Goal: Task Accomplishment & Management: Complete application form

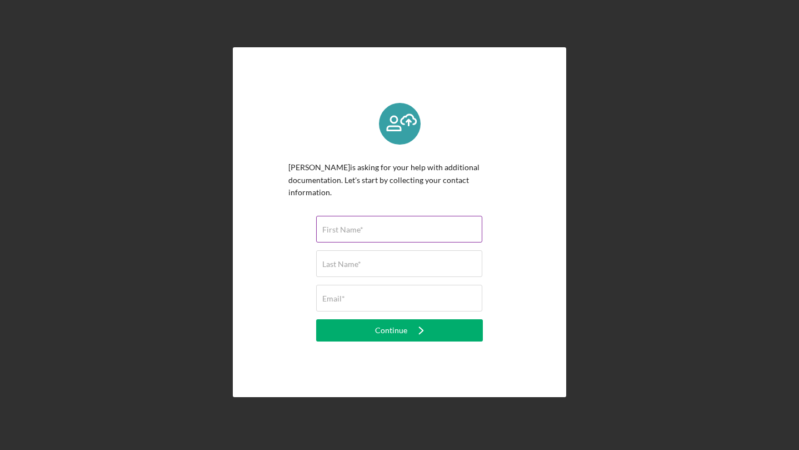
click at [367, 230] on input "First Name*" at bounding box center [399, 229] width 166 height 27
type input "[PERSON_NAME]"
type input "[EMAIL_ADDRESS][DOMAIN_NAME]"
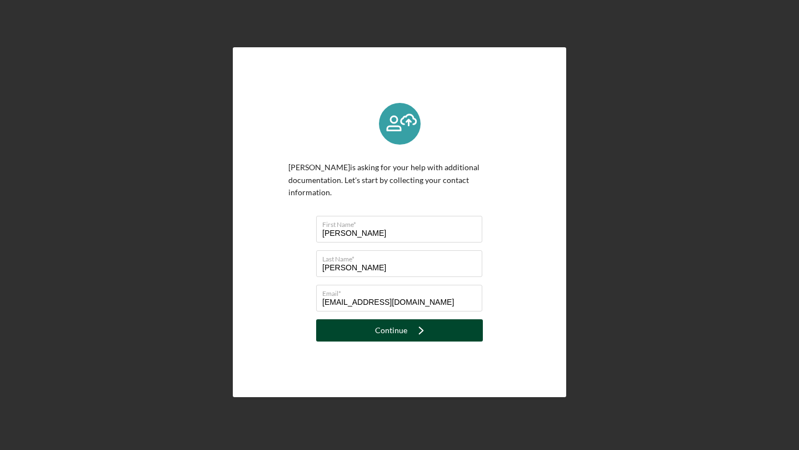
click at [388, 327] on div "Continue" at bounding box center [391, 330] width 32 height 22
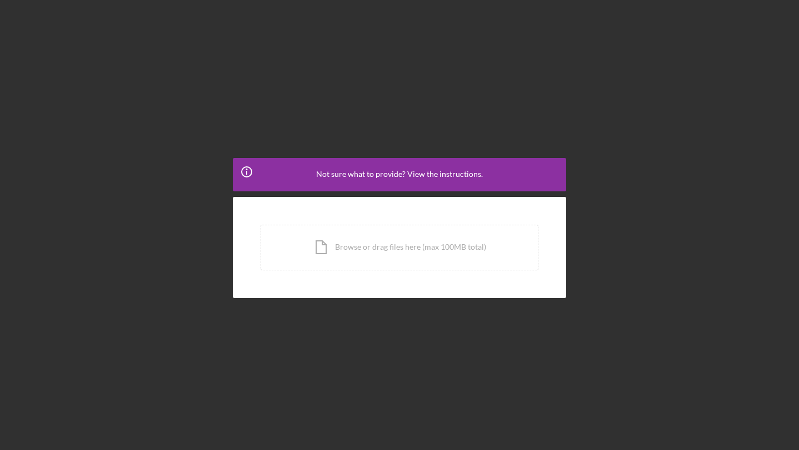
click at [254, 173] on icon "Icon/Info" at bounding box center [247, 172] width 28 height 28
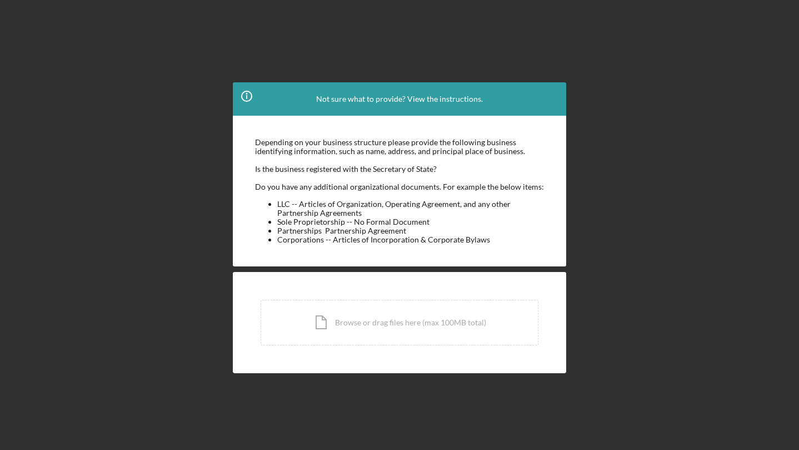
click at [249, 93] on icon "Icon/Info" at bounding box center [247, 96] width 28 height 28
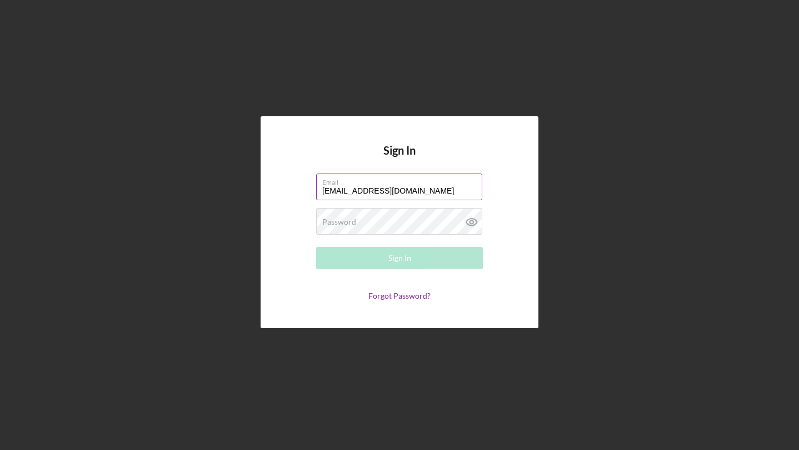
click at [429, 198] on input "[EMAIL_ADDRESS][DOMAIN_NAME]" at bounding box center [399, 186] width 166 height 27
click at [434, 215] on div "Password Required" at bounding box center [399, 222] width 167 height 28
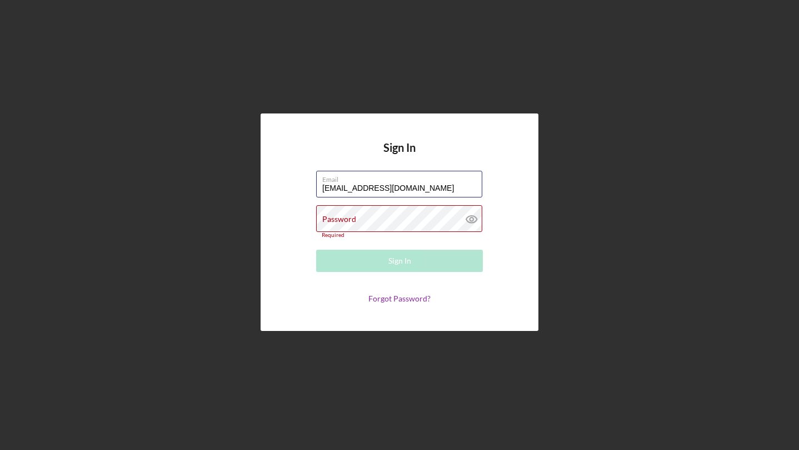
drag, startPoint x: 432, startPoint y: 189, endPoint x: 223, endPoint y: 171, distance: 209.7
click at [240, 174] on div "Sign In Email [EMAIL_ADDRESS][DOMAIN_NAME] Password Required Sign In Forgot Pas…" at bounding box center [400, 222] width 788 height 444
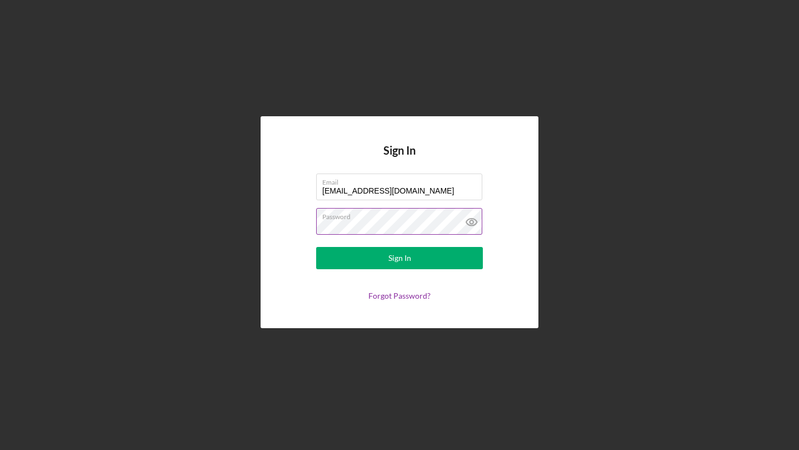
click at [316, 247] on button "Sign In" at bounding box center [399, 258] width 167 height 22
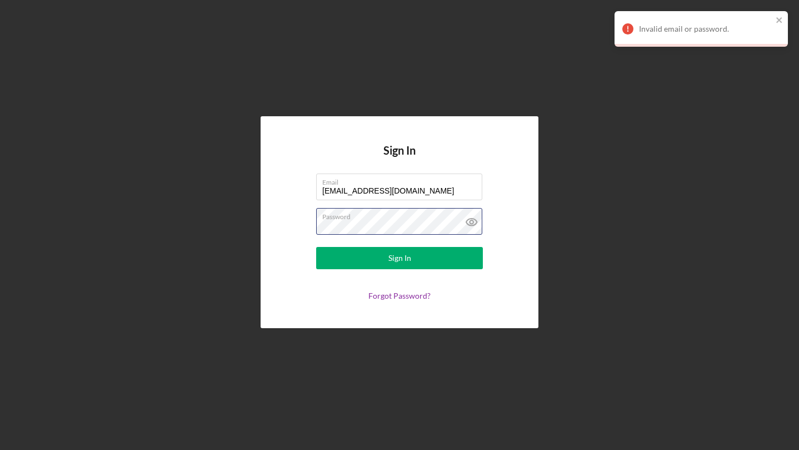
click at [300, 221] on form "Email [EMAIL_ADDRESS][DOMAIN_NAME] Password Sign In Forgot Password?" at bounding box center [399, 236] width 222 height 127
click at [316, 247] on button "Sign In" at bounding box center [399, 258] width 167 height 22
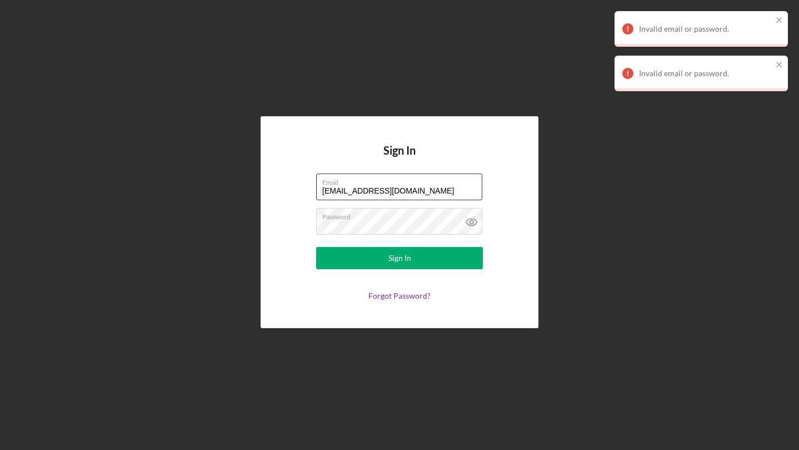
drag, startPoint x: 441, startPoint y: 191, endPoint x: 252, endPoint y: 187, distance: 189.0
click at [253, 188] on div "Sign In Email [EMAIL_ADDRESS][DOMAIN_NAME] Password Sign In Forgot Password?" at bounding box center [400, 222] width 788 height 444
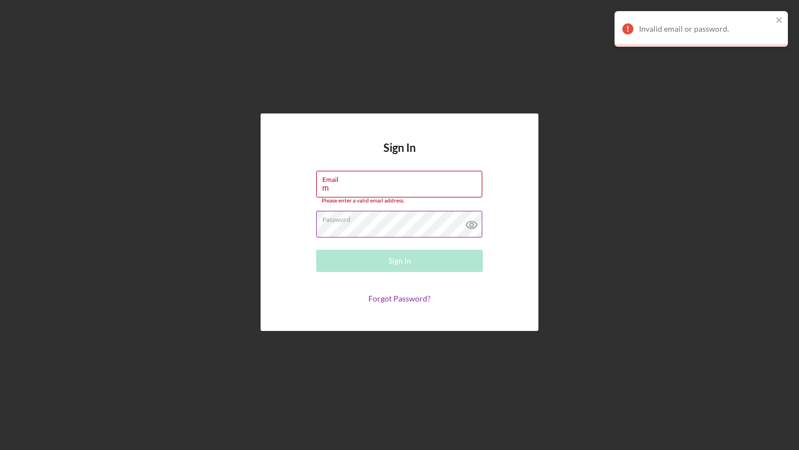
type input "[EMAIL_ADDRESS][DOMAIN_NAME]"
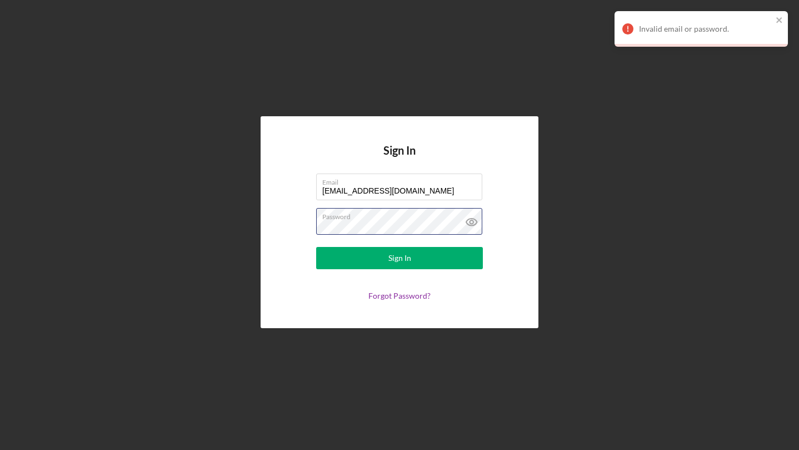
click at [271, 223] on div "Sign In Email [EMAIL_ADDRESS][DOMAIN_NAME] Password Sign In Forgot Password?" at bounding box center [400, 222] width 278 height 212
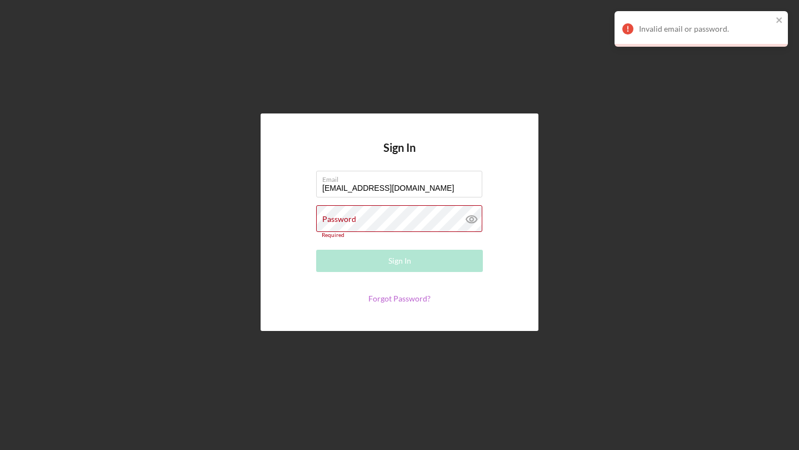
click at [382, 300] on link "Forgot Password?" at bounding box center [399, 297] width 62 height 9
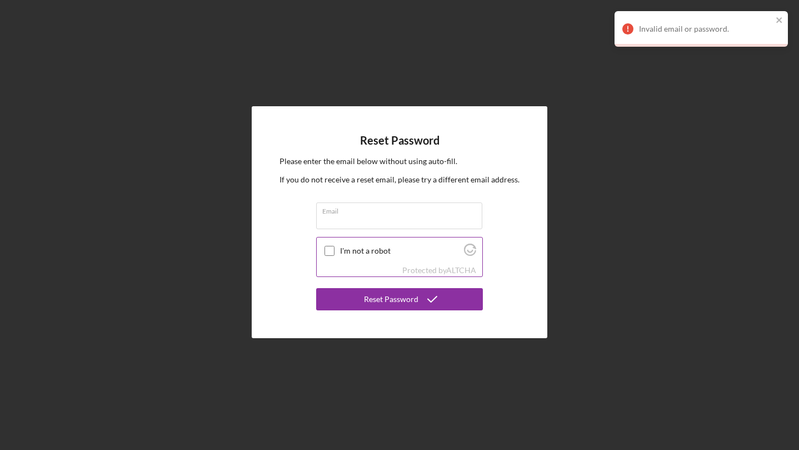
click at [326, 253] on input "I'm not a robot" at bounding box center [330, 251] width 10 height 10
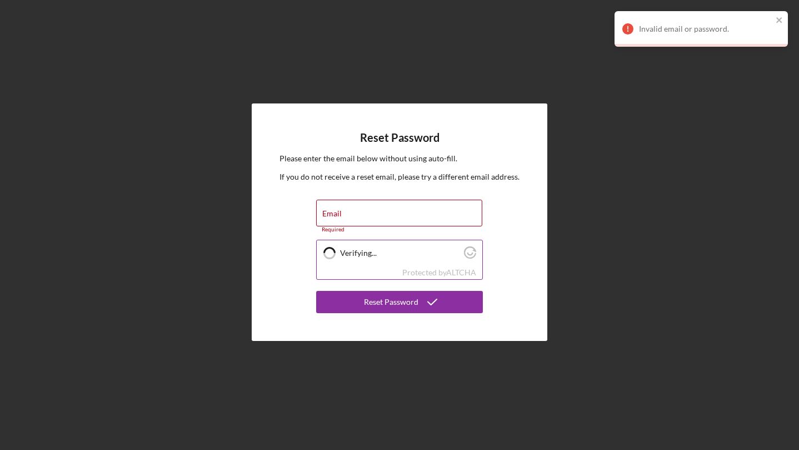
checkbox input "true"
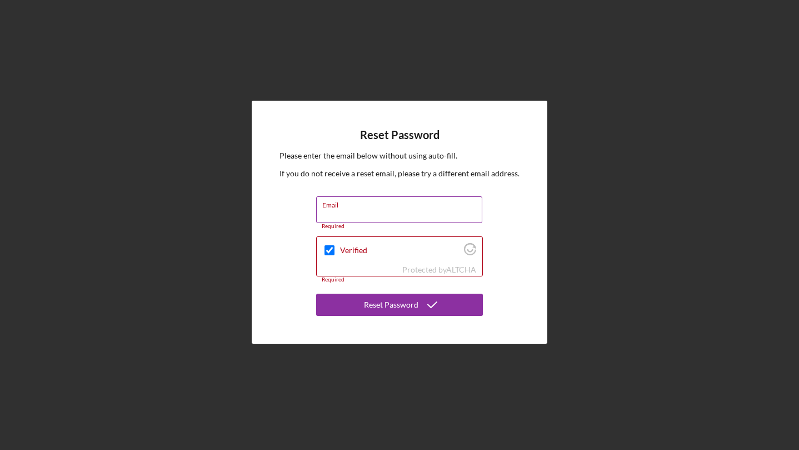
click at [350, 214] on input "Email" at bounding box center [399, 209] width 166 height 27
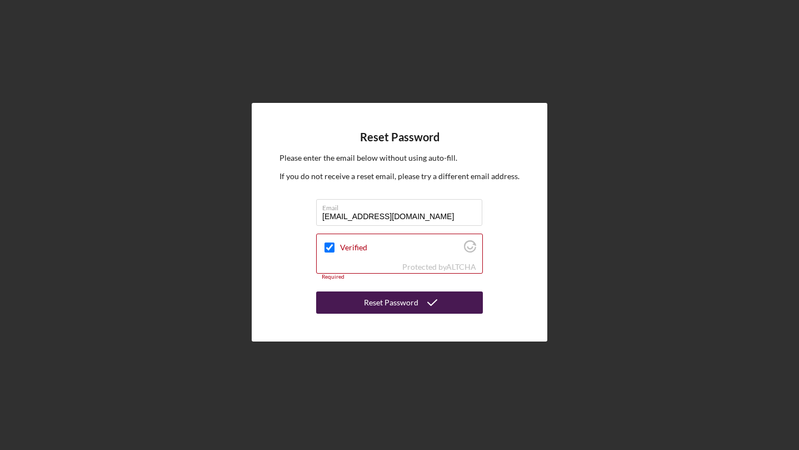
click at [384, 303] on div "Reset Password" at bounding box center [391, 302] width 54 height 22
click at [368, 297] on div "Reset Password" at bounding box center [391, 302] width 54 height 22
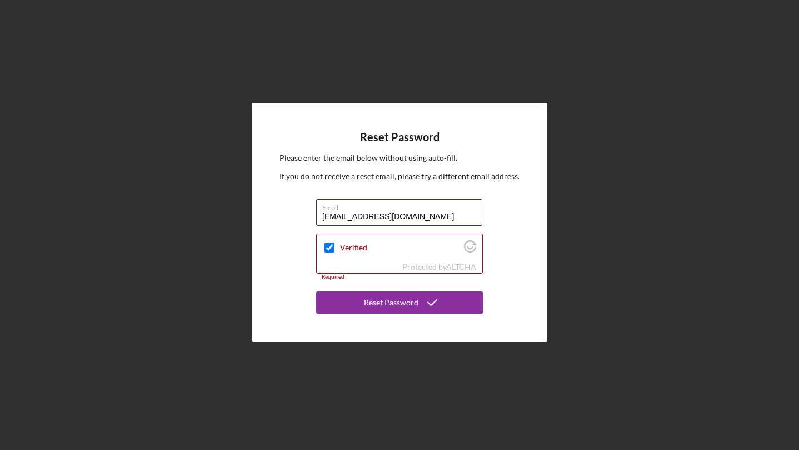
drag, startPoint x: 435, startPoint y: 219, endPoint x: 306, endPoint y: 209, distance: 129.3
click at [306, 210] on div "Reset Password Please enter the email below without using auto-fill. If you do …" at bounding box center [400, 222] width 296 height 238
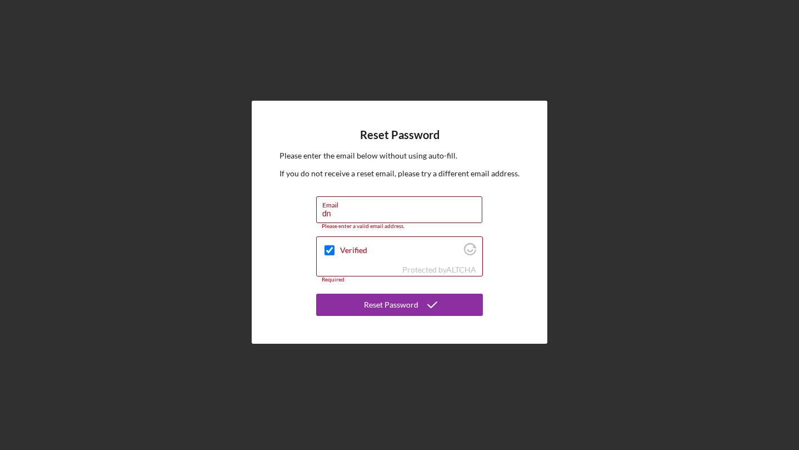
type input "d"
paste input "[EMAIL_ADDRESS][DOMAIN_NAME]"
type input "[EMAIL_ADDRESS][DOMAIN_NAME]"
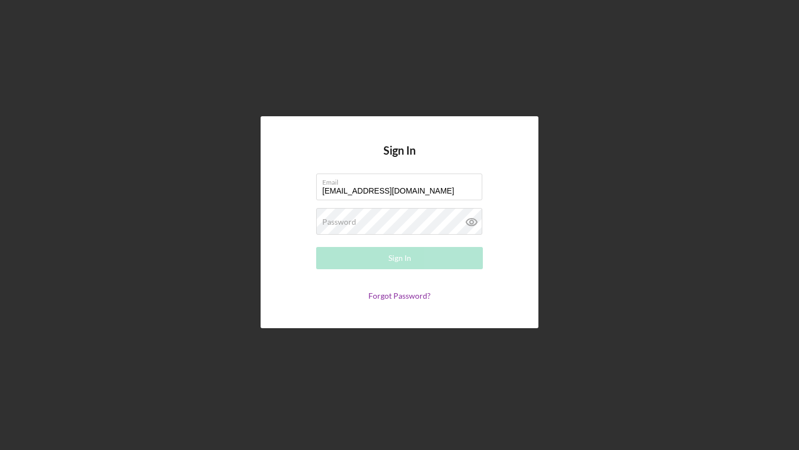
type input "[EMAIL_ADDRESS][DOMAIN_NAME]"
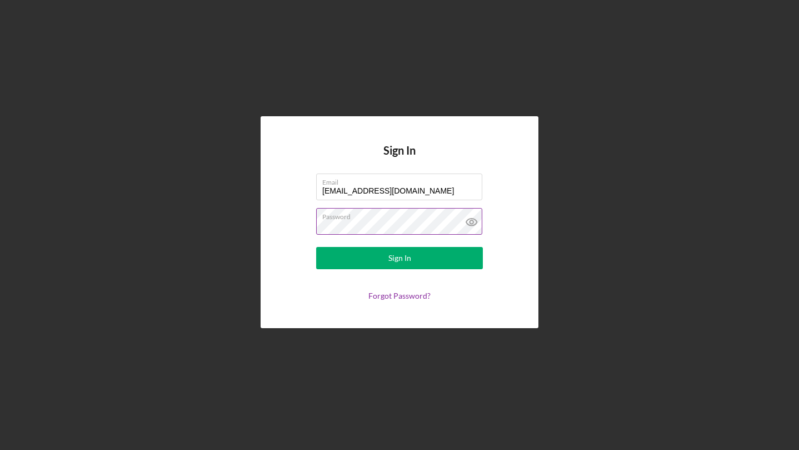
click at [472, 221] on icon at bounding box center [472, 222] width 28 height 28
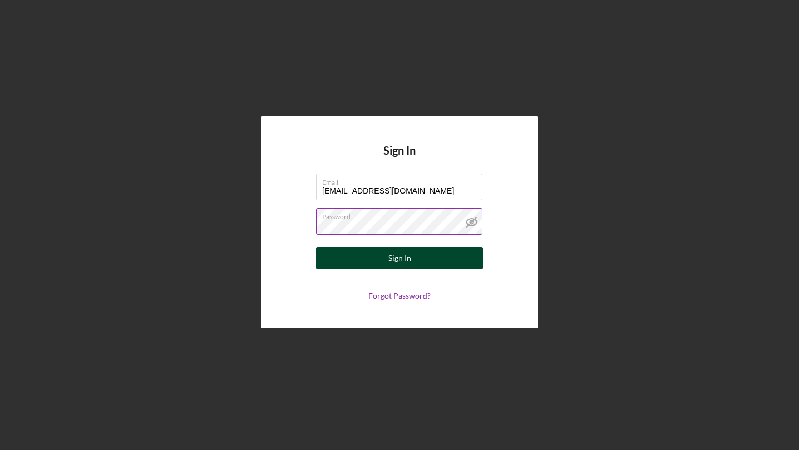
click at [403, 260] on div "Sign In" at bounding box center [399, 258] width 23 height 22
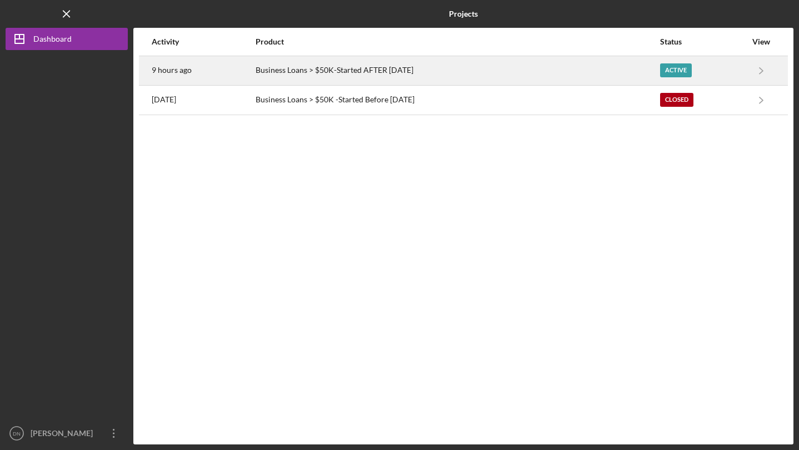
click at [674, 69] on div "Active" at bounding box center [676, 70] width 32 height 14
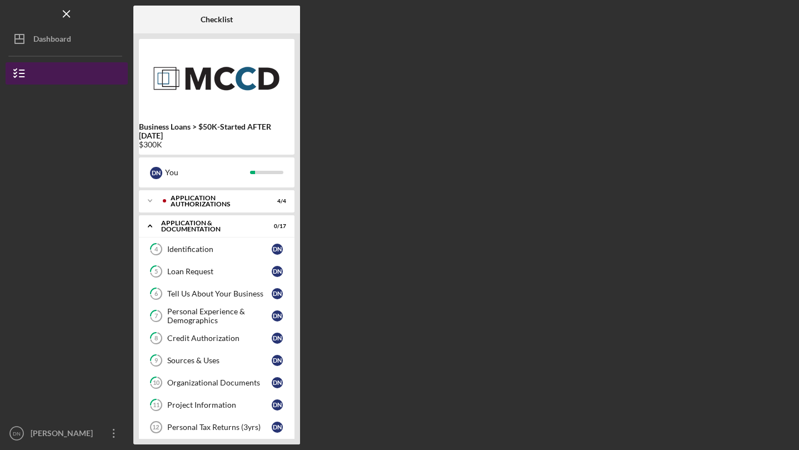
click at [28, 69] on icon "button" at bounding box center [20, 73] width 28 height 28
click at [16, 68] on icon "button" at bounding box center [20, 73] width 28 height 28
click at [51, 25] on div "Logo-Reversed Created with Sketch. Icon/Menu Close" at bounding box center [67, 14] width 122 height 28
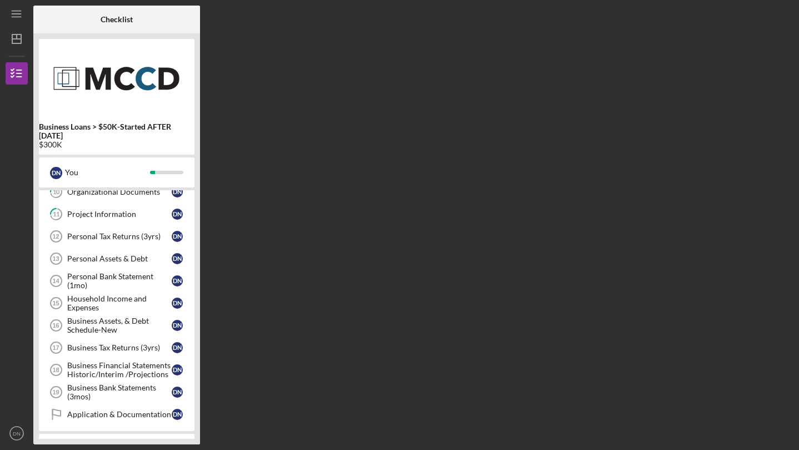
scroll to position [263, 0]
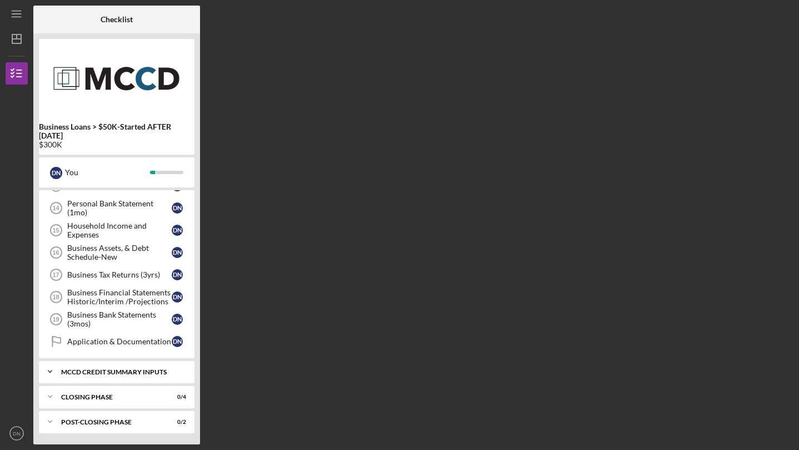
click at [112, 375] on div "Icon/Expander MCCD Credit Summary Inputs 0 / 1" at bounding box center [117, 371] width 156 height 22
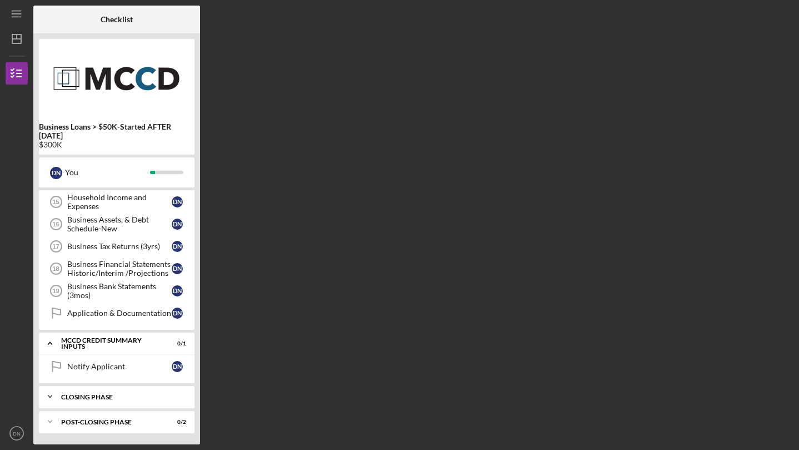
click at [94, 395] on div "Closing Phase" at bounding box center [120, 396] width 119 height 7
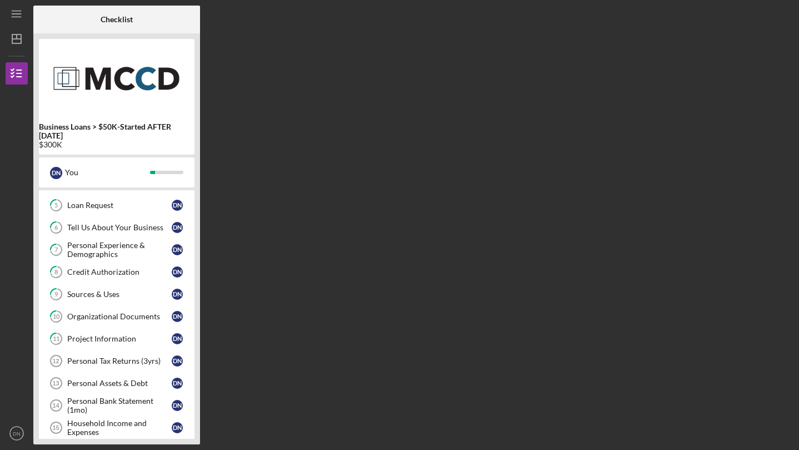
scroll to position [0, 0]
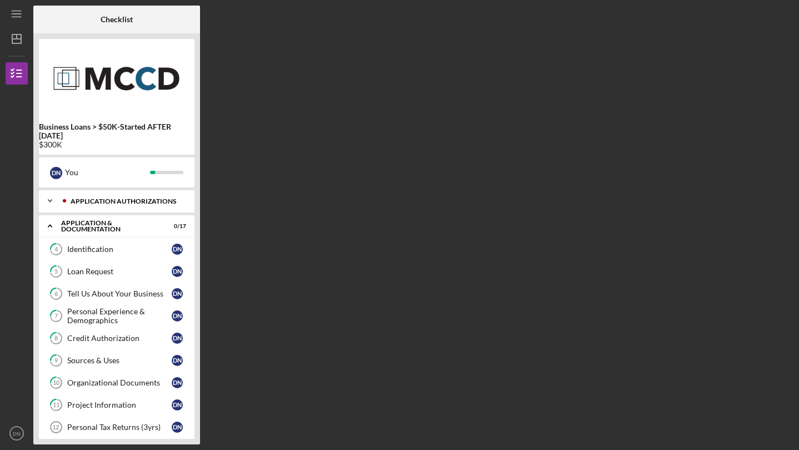
click at [108, 198] on div "Application Authorizations" at bounding box center [126, 201] width 110 height 7
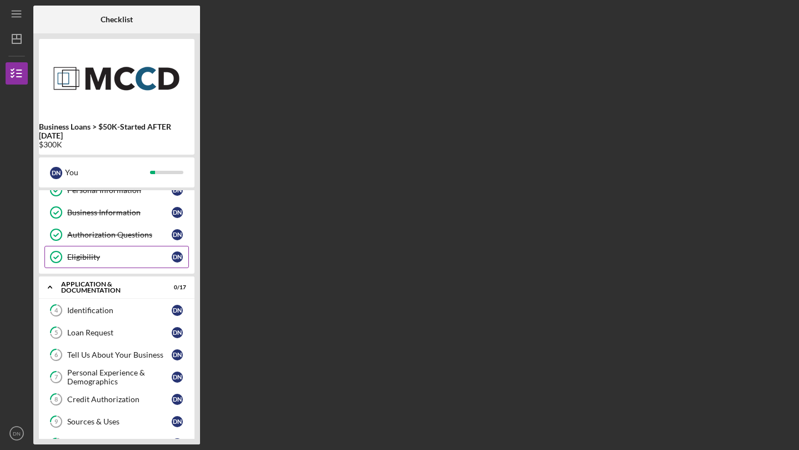
scroll to position [36, 0]
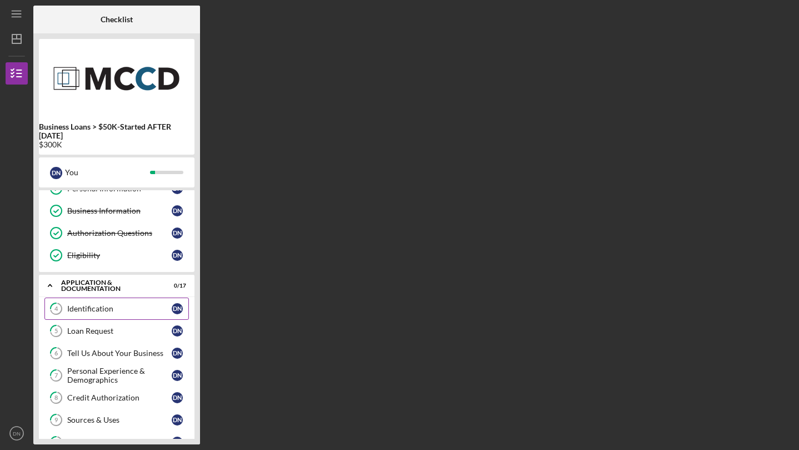
click at [83, 301] on link "4 Identification D N" at bounding box center [116, 308] width 144 height 22
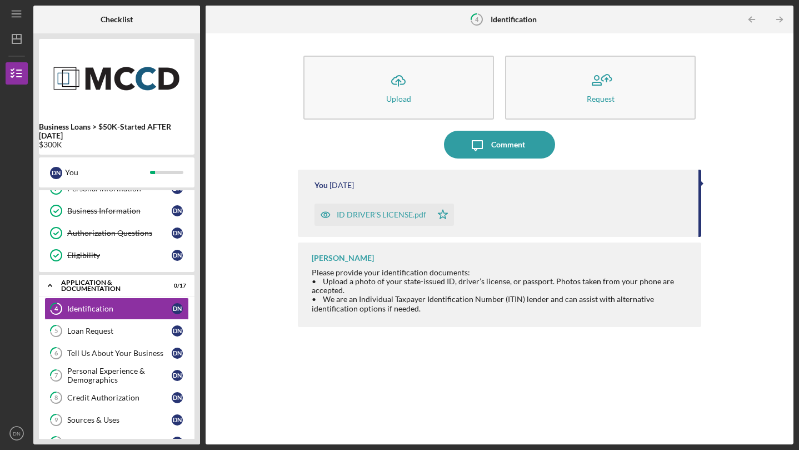
click at [397, 213] on div "ID DRIVER'S LICENSE.pdf" at bounding box center [381, 214] width 89 height 9
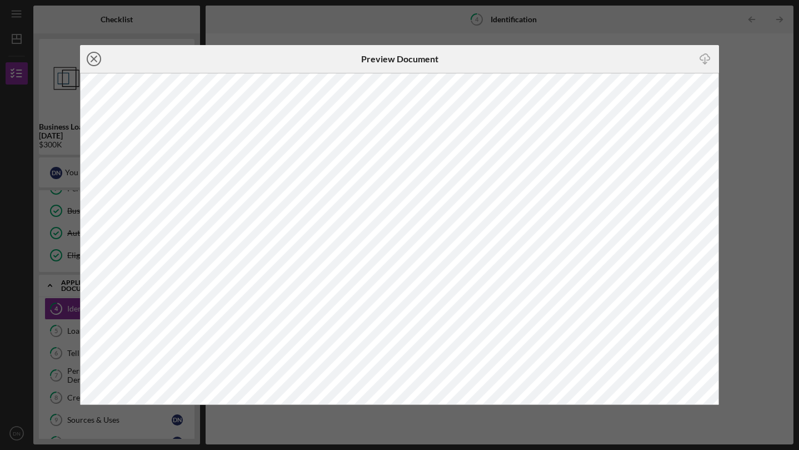
click at [95, 55] on icon "Icon/Close" at bounding box center [94, 59] width 28 height 28
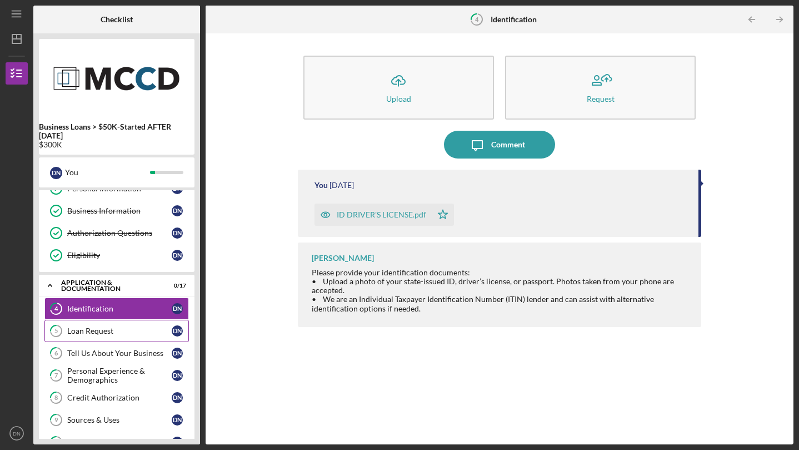
click at [117, 338] on link "5 Loan Request D N" at bounding box center [116, 331] width 144 height 22
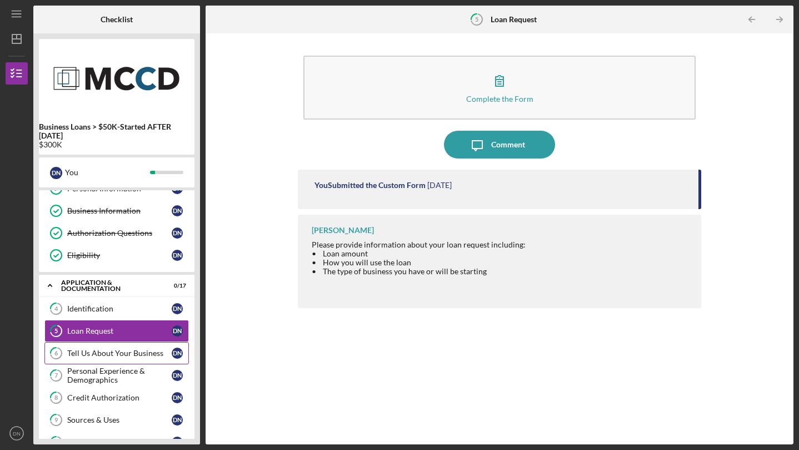
click at [88, 352] on div "Tell Us About Your Business" at bounding box center [119, 352] width 104 height 9
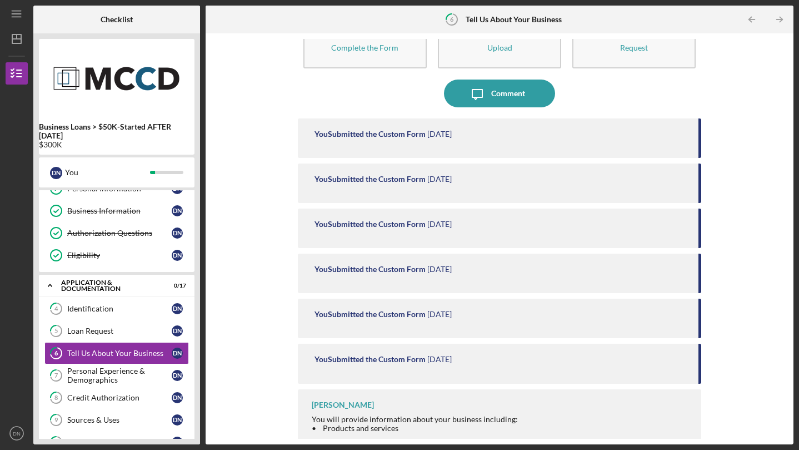
scroll to position [57, 0]
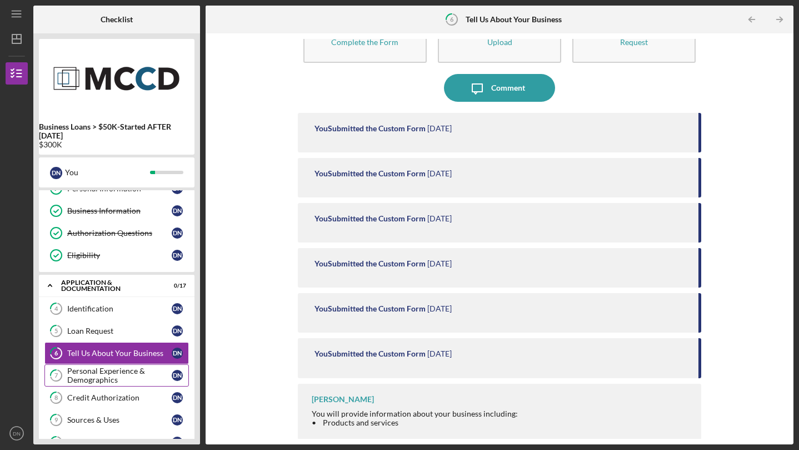
click at [116, 371] on div "Personal Experience & Demographics" at bounding box center [119, 375] width 104 height 18
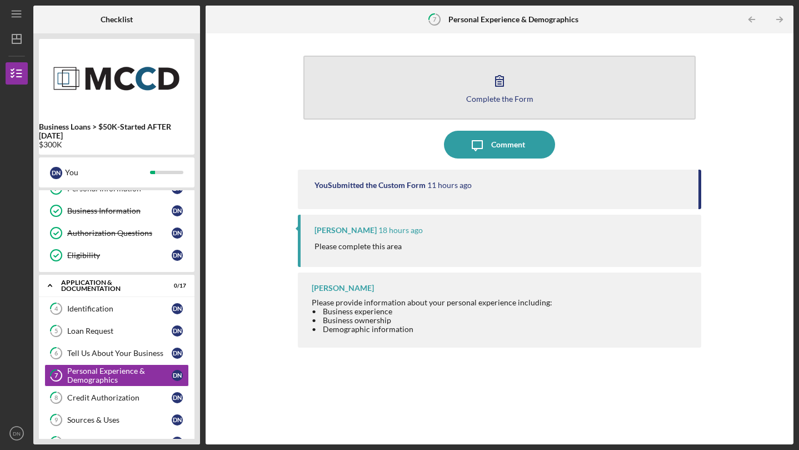
click at [512, 92] on icon "button" at bounding box center [500, 81] width 28 height 28
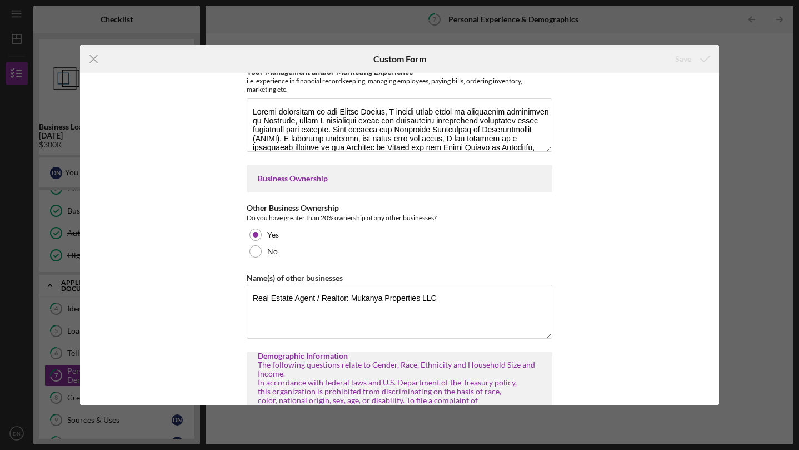
scroll to position [73, 0]
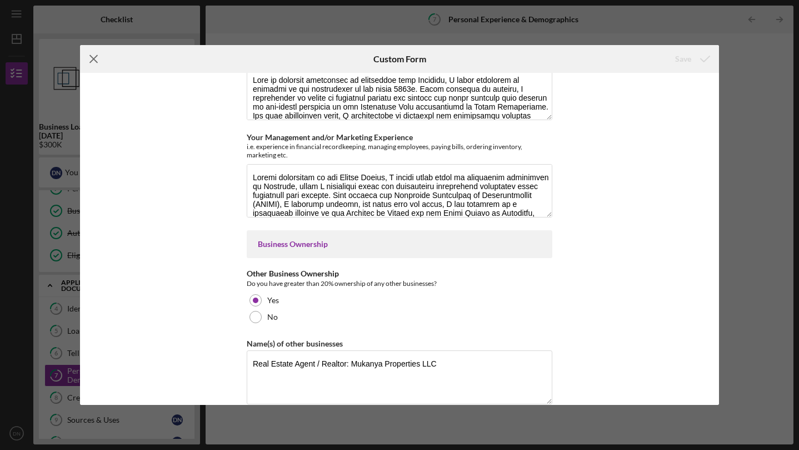
click at [88, 57] on icon "Icon/Menu Close" at bounding box center [94, 59] width 28 height 28
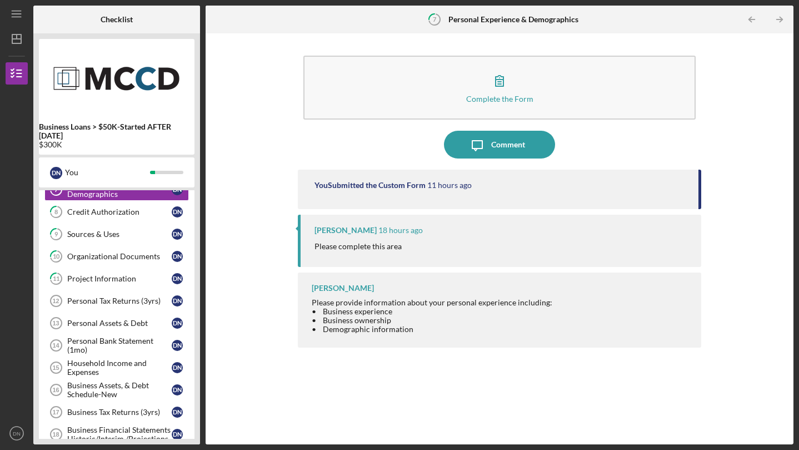
scroll to position [218, 0]
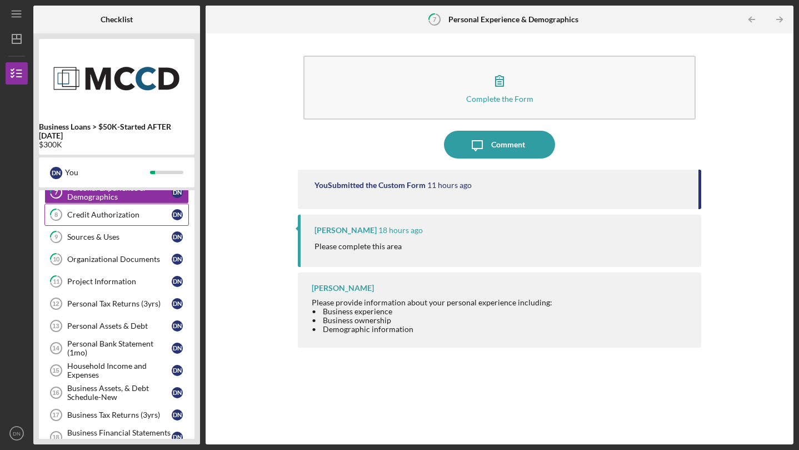
click at [134, 220] on link "8 Credit Authorization D N" at bounding box center [116, 214] width 144 height 22
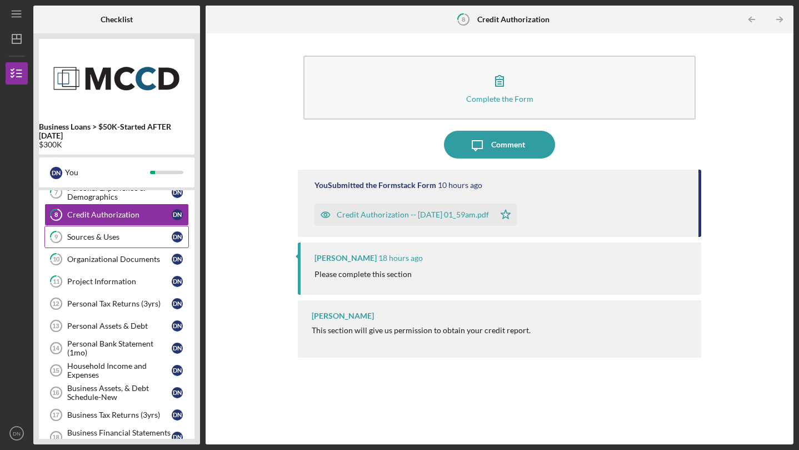
click at [141, 233] on div "Sources & Uses" at bounding box center [119, 236] width 104 height 9
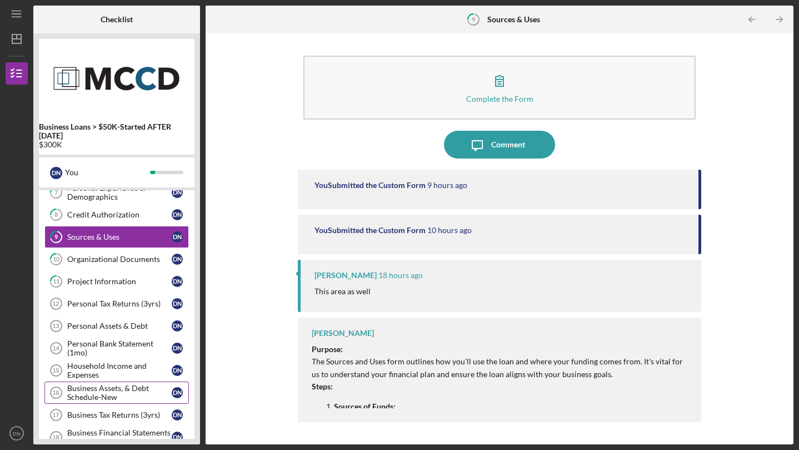
click at [123, 381] on link "Business Assets, & Debt Schedule-New 16 Business Assets, & Debt Schedule-New D N" at bounding box center [116, 392] width 144 height 22
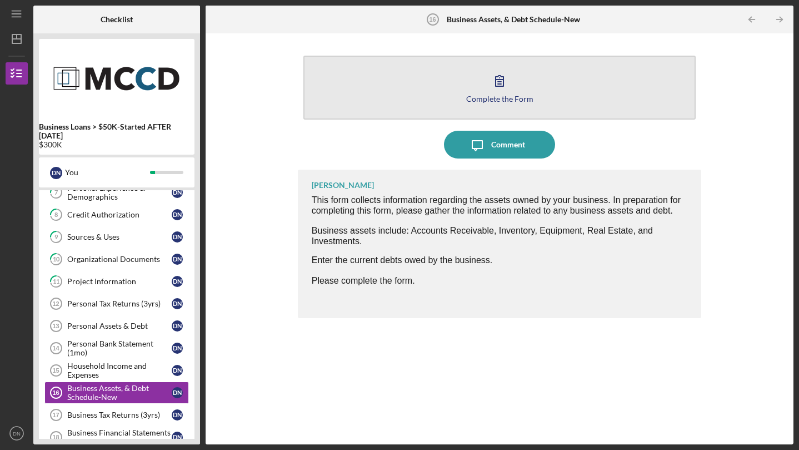
click at [457, 93] on button "Complete the Form Form" at bounding box center [499, 88] width 393 height 64
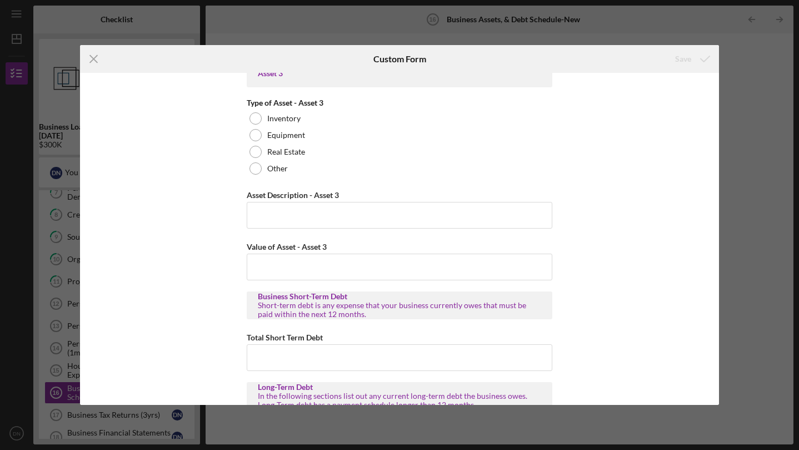
scroll to position [702, 0]
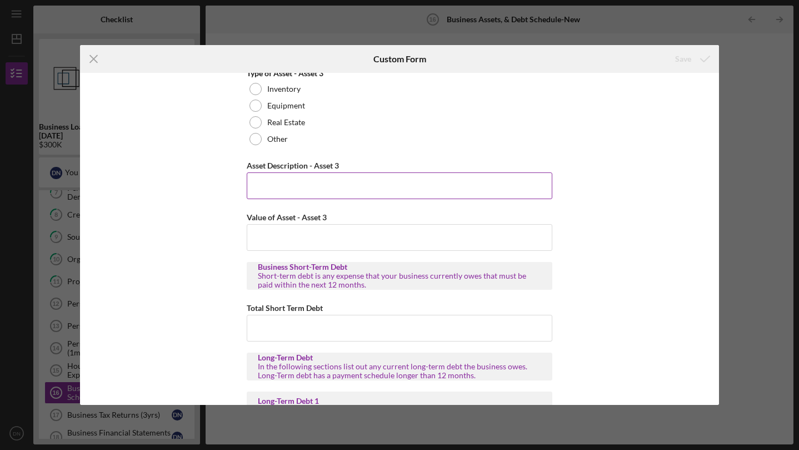
click at [317, 194] on input "Asset Description - Asset 3" at bounding box center [400, 185] width 306 height 27
click at [305, 241] on input "Value of Asset - Asset 3" at bounding box center [400, 237] width 306 height 27
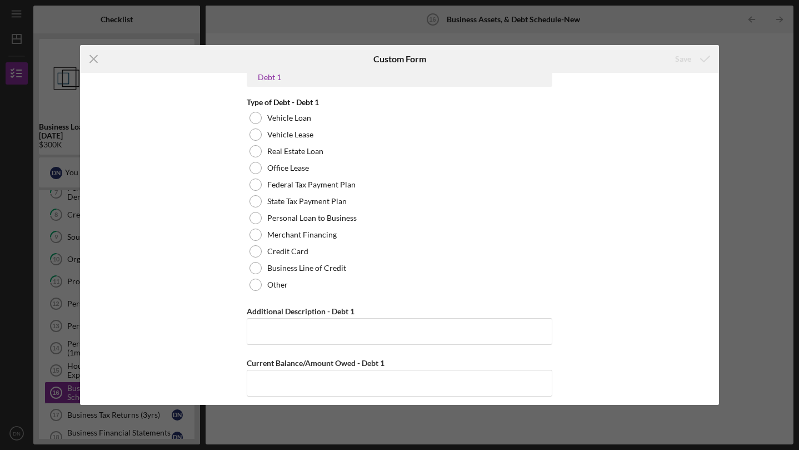
scroll to position [1036, 0]
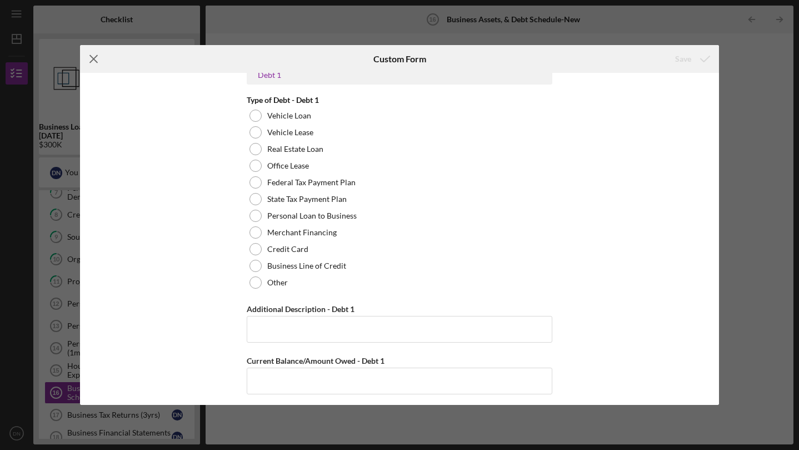
click at [97, 62] on line at bounding box center [93, 59] width 7 height 7
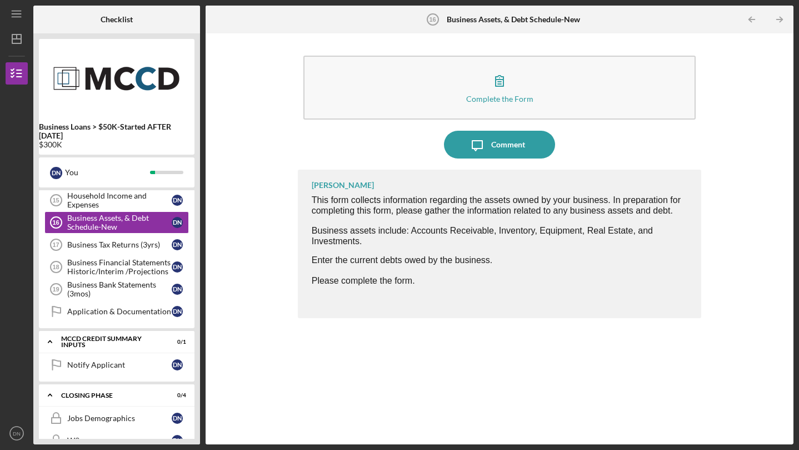
scroll to position [386, 0]
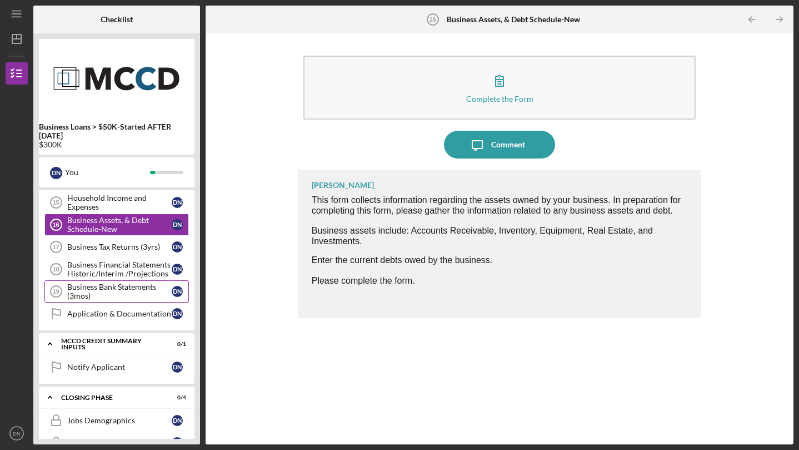
click at [113, 281] on link "Business Bank Statements (3mos) 19 Business Bank Statements (3mos) D N" at bounding box center [116, 291] width 144 height 22
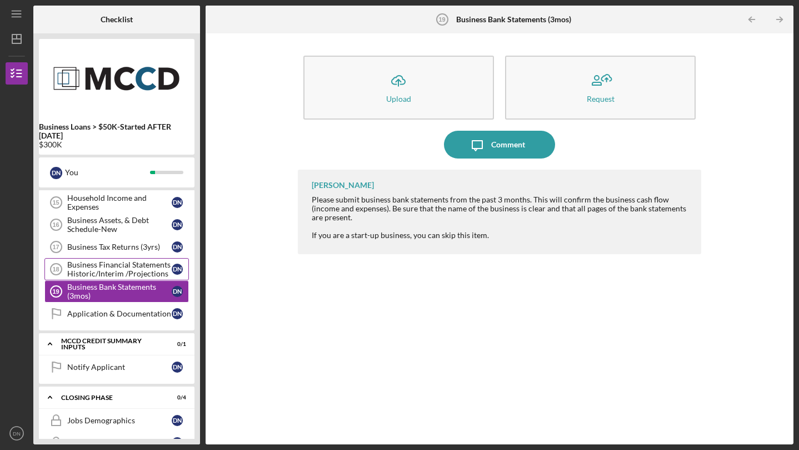
click at [119, 271] on div "Business Financial Statements Historic/Interim /Projections" at bounding box center [119, 269] width 104 height 18
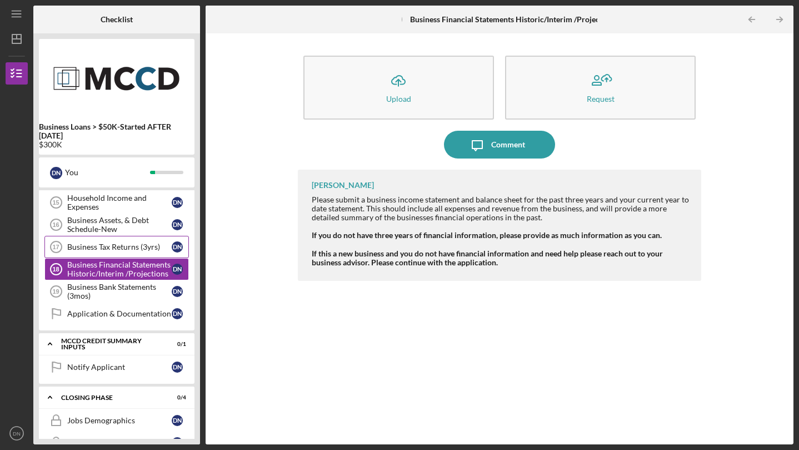
click at [111, 245] on div "Business Tax Returns (3yrs)" at bounding box center [119, 246] width 104 height 9
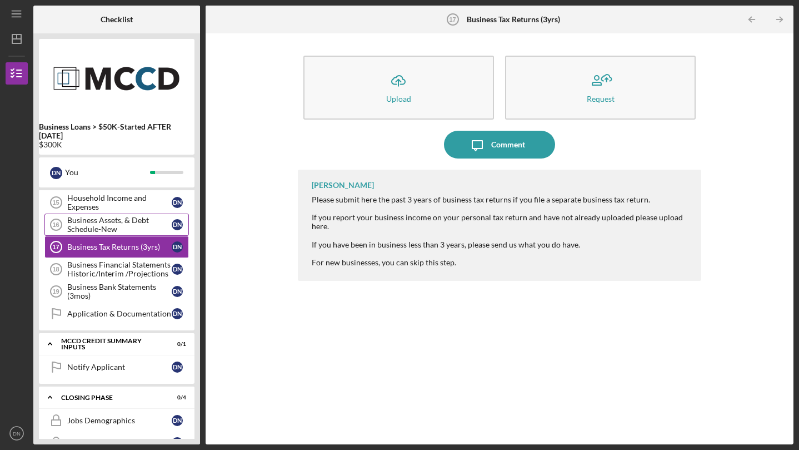
click at [103, 225] on div "Business Assets, & Debt Schedule-New" at bounding box center [119, 225] width 104 height 18
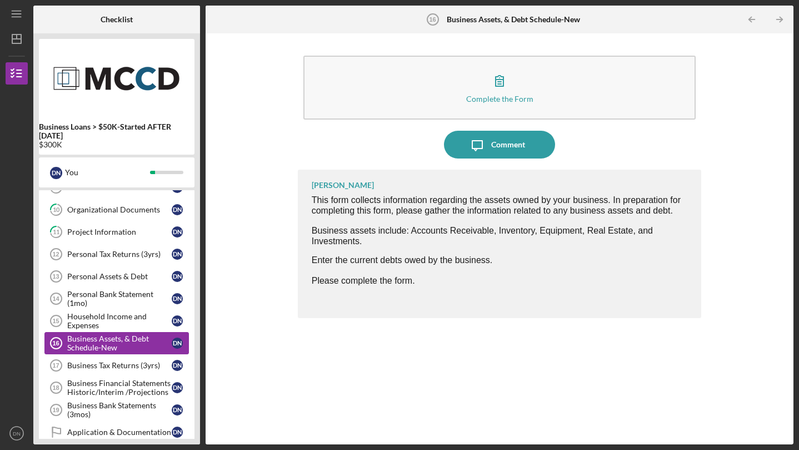
scroll to position [253, 0]
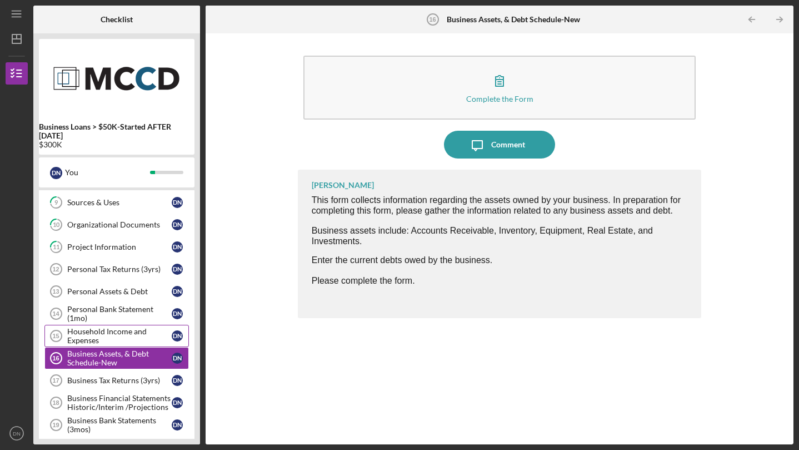
click at [88, 335] on div "Household Income and Expenses" at bounding box center [119, 336] width 104 height 18
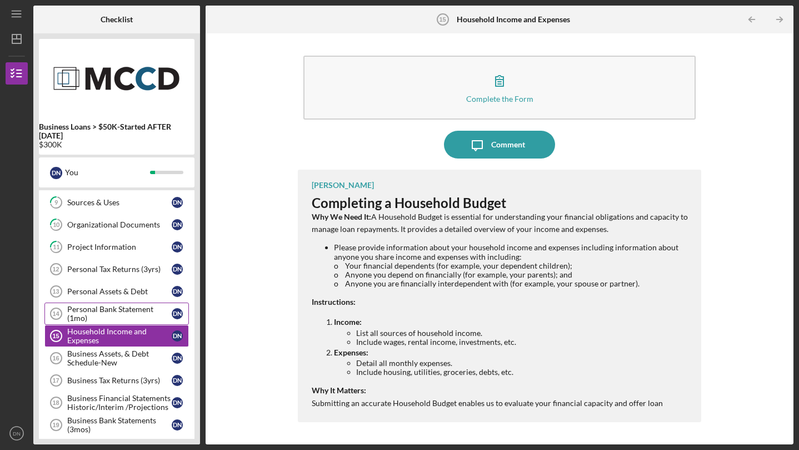
click at [101, 313] on div "Personal Bank Statement (1mo)" at bounding box center [119, 314] width 104 height 18
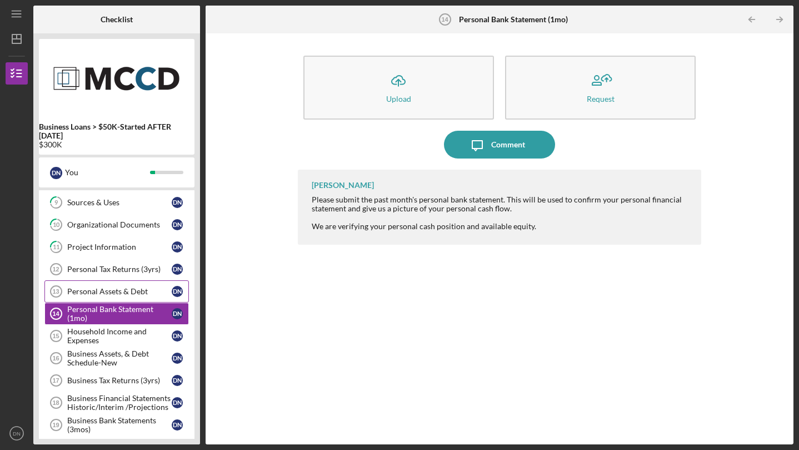
click at [102, 297] on link "Personal Assets & Debt 13 Personal Assets & Debt D N" at bounding box center [116, 291] width 144 height 22
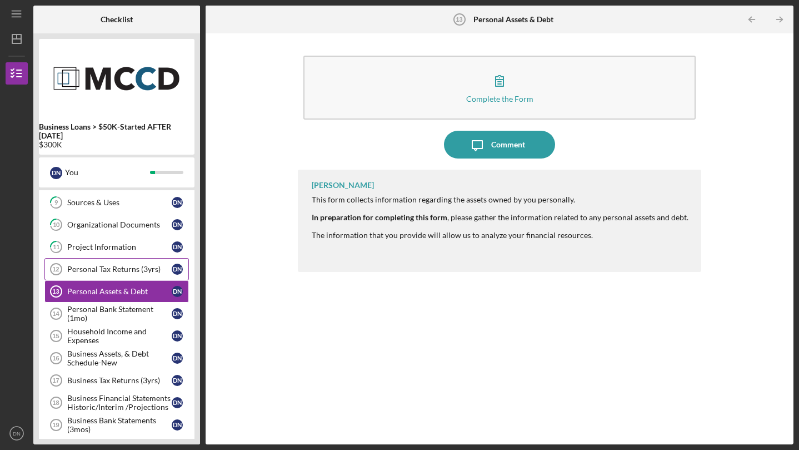
click at [102, 275] on link "Personal Tax Returns (3yrs) 12 Personal Tax Returns (3yrs) D N" at bounding box center [116, 269] width 144 height 22
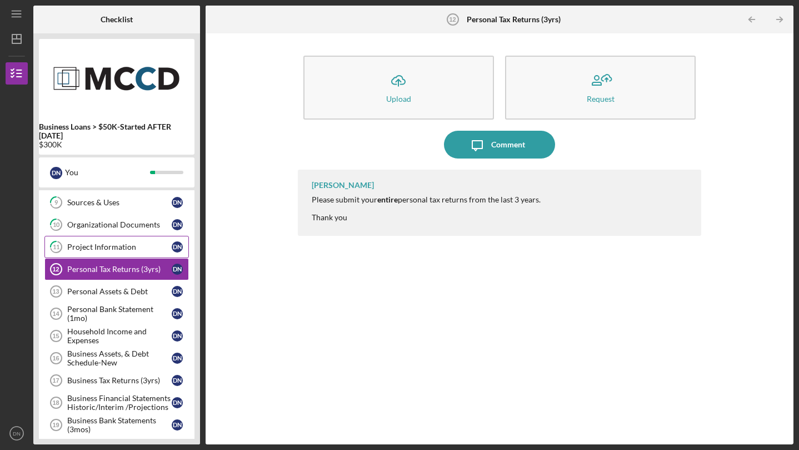
click at [102, 248] on div "Project Information" at bounding box center [119, 246] width 104 height 9
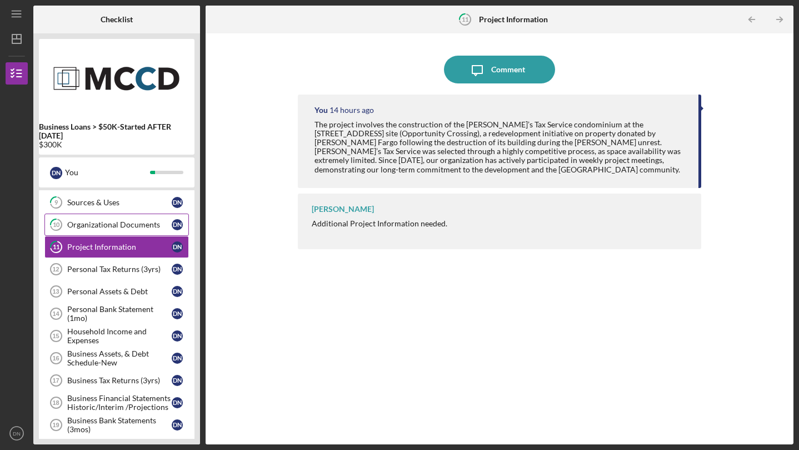
click at [111, 229] on link "10 Organizational Documents D N" at bounding box center [116, 224] width 144 height 22
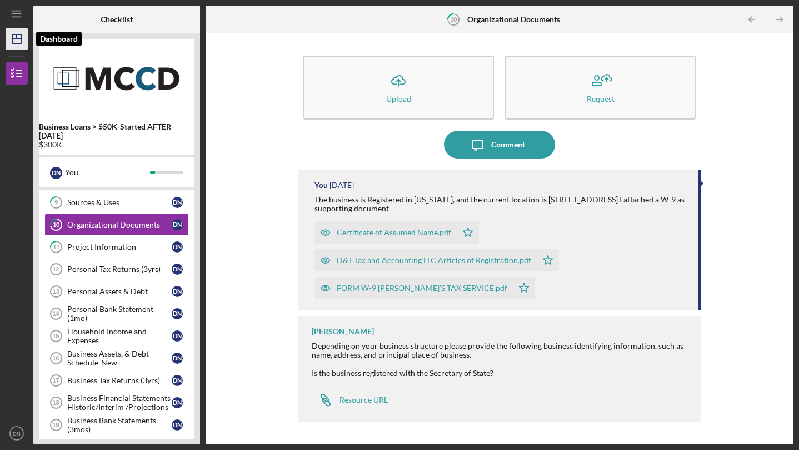
click at [15, 47] on icon "Icon/Dashboard" at bounding box center [17, 39] width 28 height 28
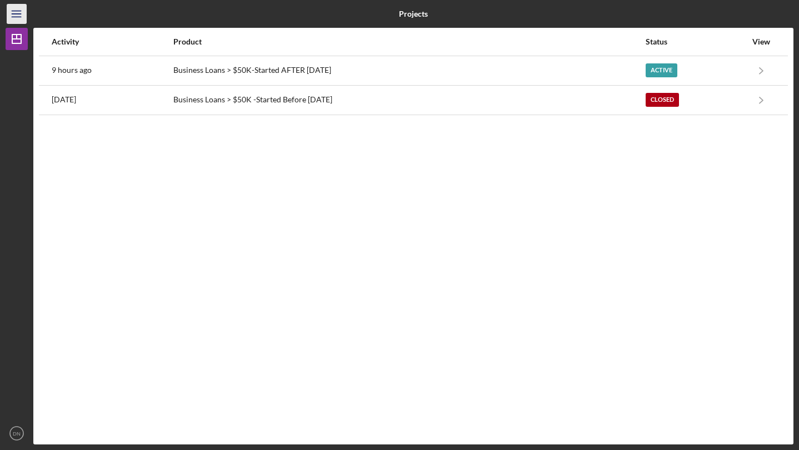
click at [8, 18] on icon "Icon/Menu" at bounding box center [16, 14] width 25 height 25
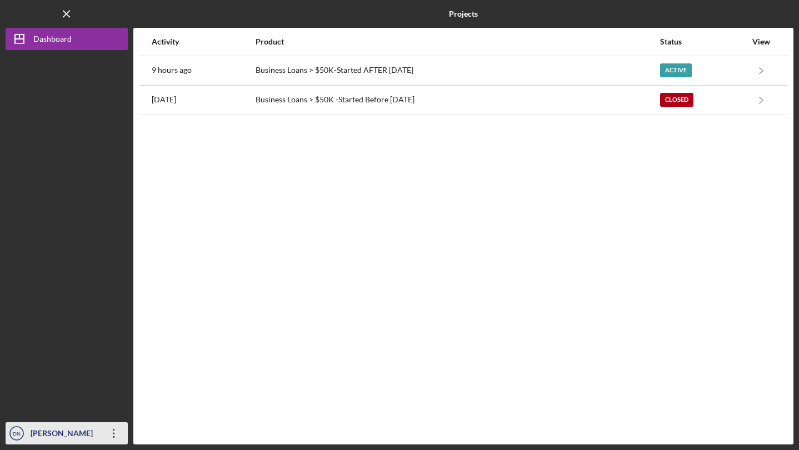
click at [56, 432] on div "[PERSON_NAME]" at bounding box center [64, 434] width 72 height 25
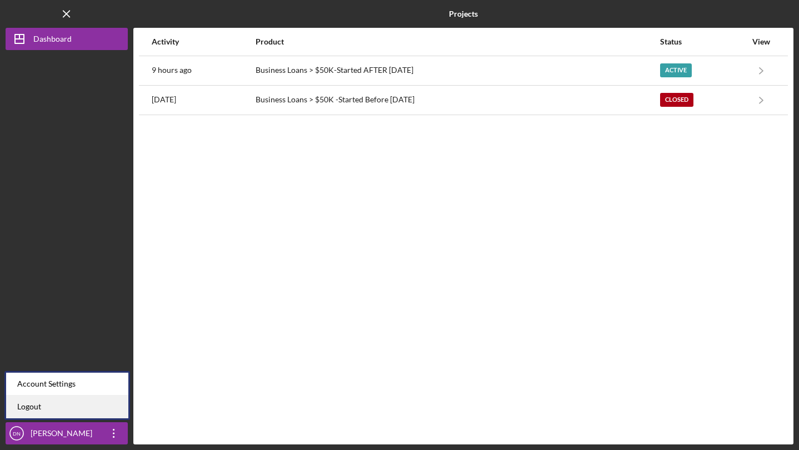
click at [50, 415] on link "Logout" at bounding box center [67, 406] width 122 height 23
